Goal: Navigation & Orientation: Understand site structure

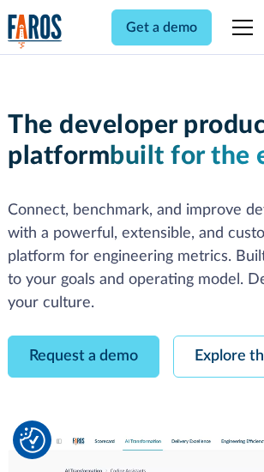
scroll to position [97, 0]
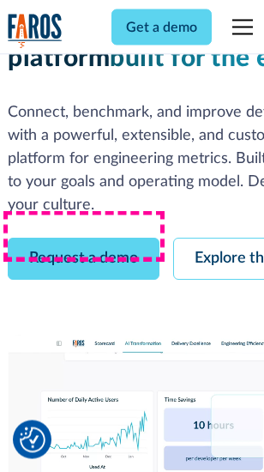
click at [84, 238] on link "Request a demo" at bounding box center [84, 259] width 152 height 42
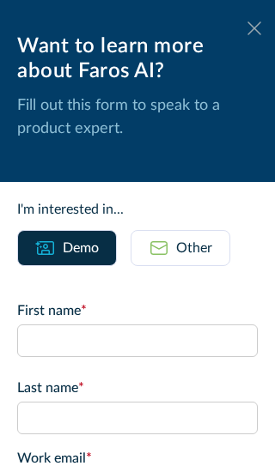
click at [247, 28] on icon at bounding box center [254, 27] width 14 height 13
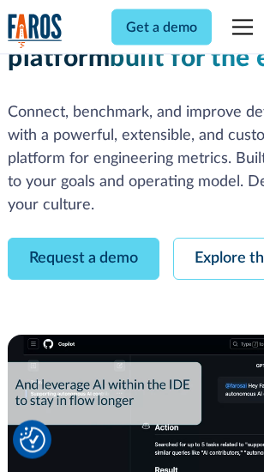
click at [224, 238] on link "Explore the platform" at bounding box center [264, 259] width 183 height 42
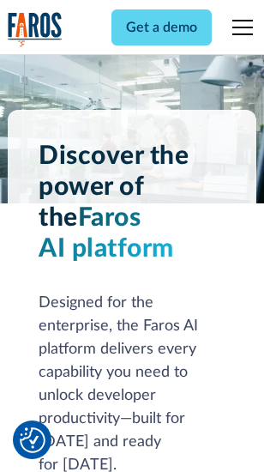
scroll to position [13069, 0]
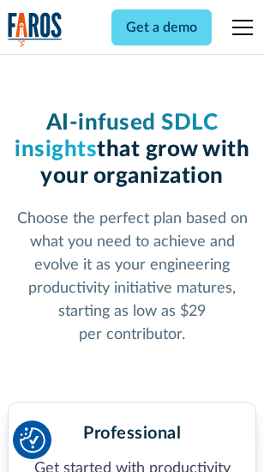
scroll to position [2719, 0]
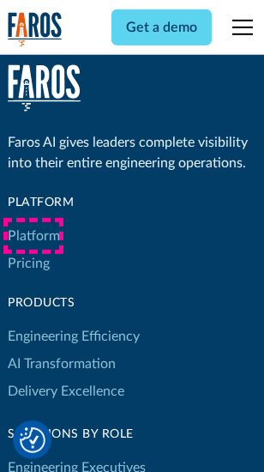
click at [33, 236] on link "Platform" at bounding box center [34, 235] width 52 height 27
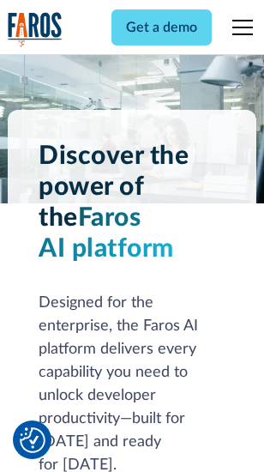
scroll to position [13620, 0]
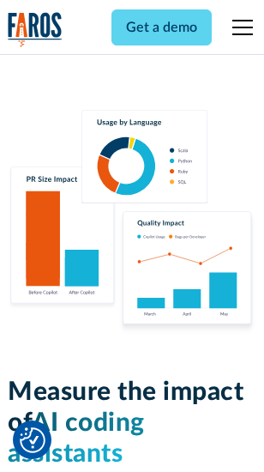
scroll to position [10711, 0]
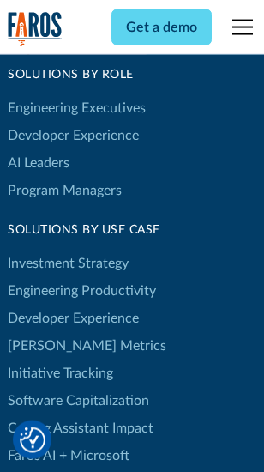
click at [51, 332] on link "[PERSON_NAME] Metrics" at bounding box center [87, 345] width 159 height 27
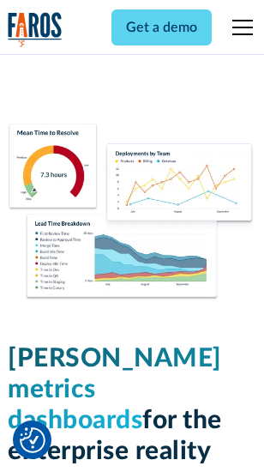
scroll to position [7596, 0]
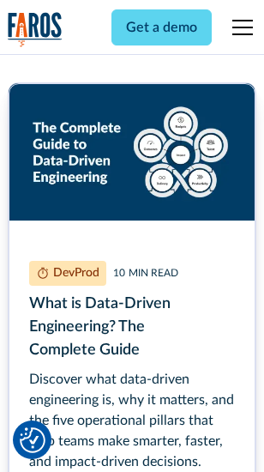
scroll to position [7794, 0]
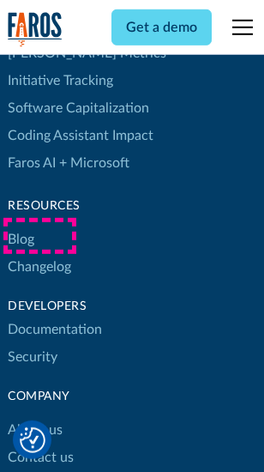
click at [39, 253] on link "Changelog" at bounding box center [39, 266] width 63 height 27
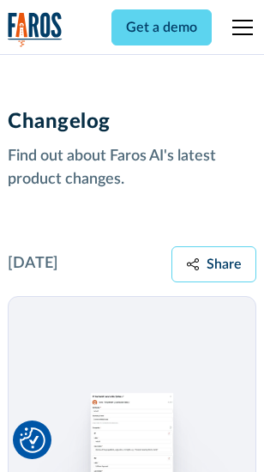
scroll to position [21038, 0]
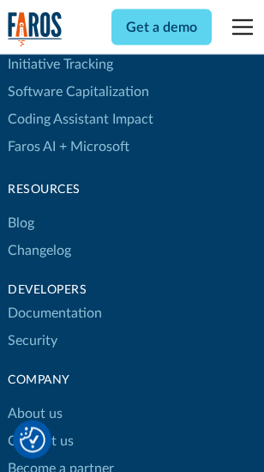
click at [34, 401] on link "About us" at bounding box center [35, 414] width 55 height 27
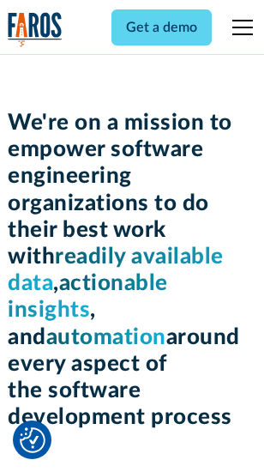
scroll to position [5933, 0]
